Goal: Navigation & Orientation: Find specific page/section

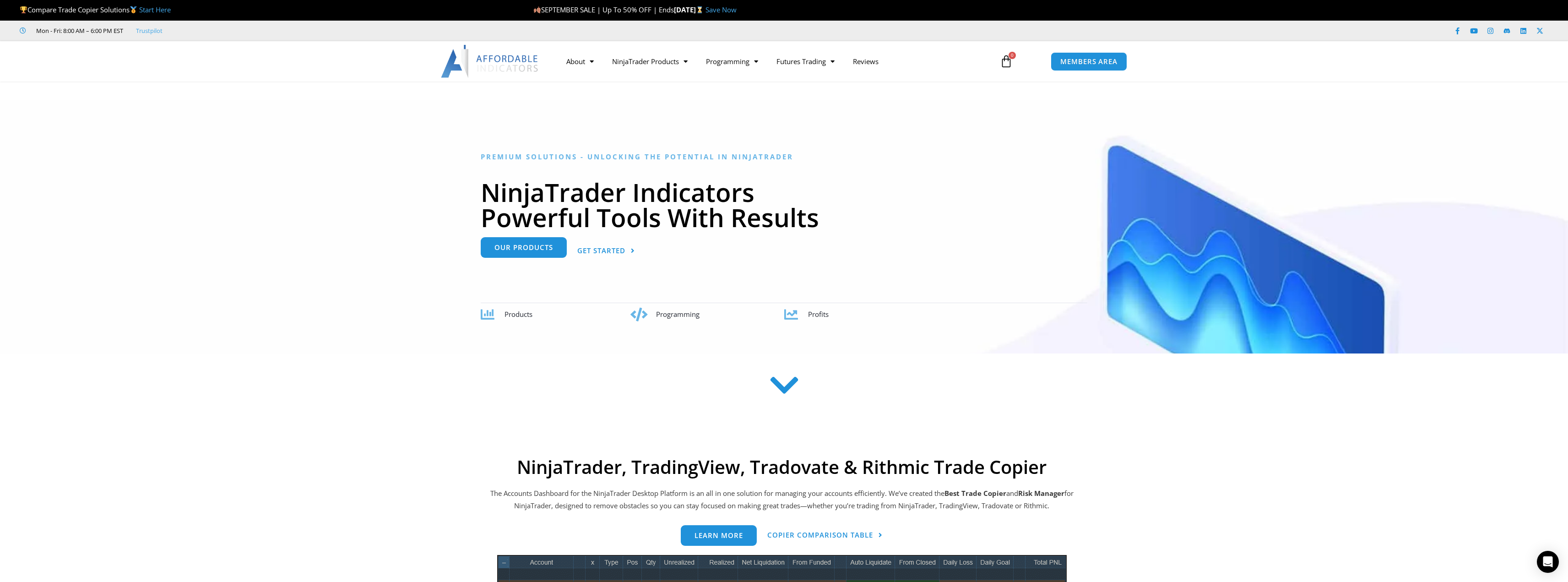
click at [524, 251] on span "Our Products" at bounding box center [524, 247] width 59 height 7
